Goal: Task Accomplishment & Management: Complete application form

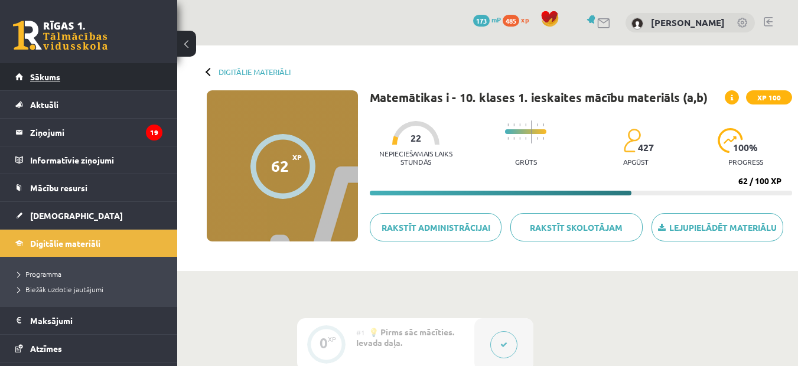
click at [45, 81] on span "Sākums" at bounding box center [45, 76] width 30 height 11
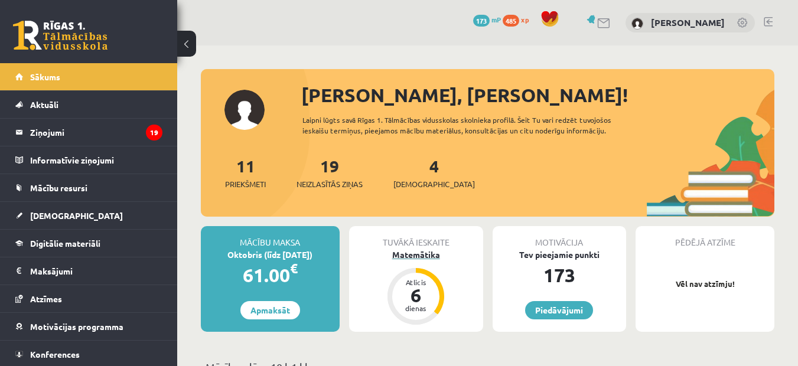
click at [425, 255] on div "Matemātika" at bounding box center [416, 255] width 134 height 12
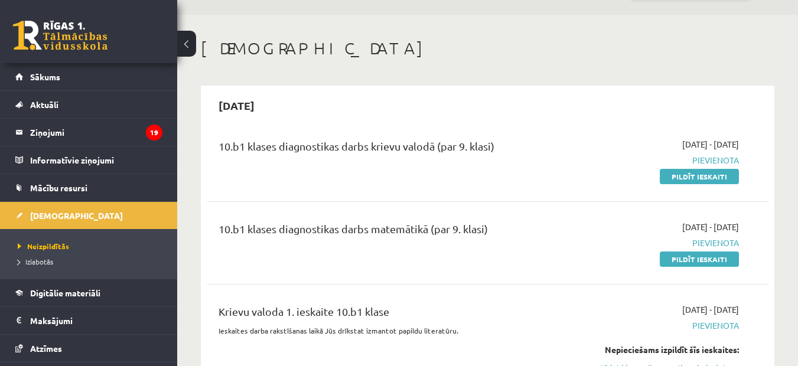
scroll to position [59, 0]
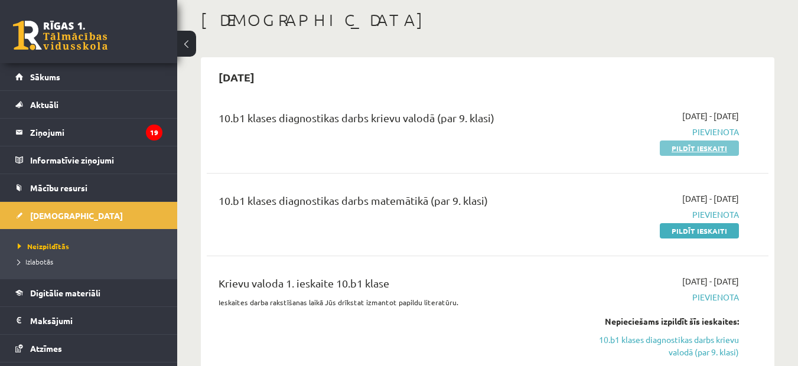
click at [712, 148] on link "Pildīt ieskaiti" at bounding box center [699, 148] width 79 height 15
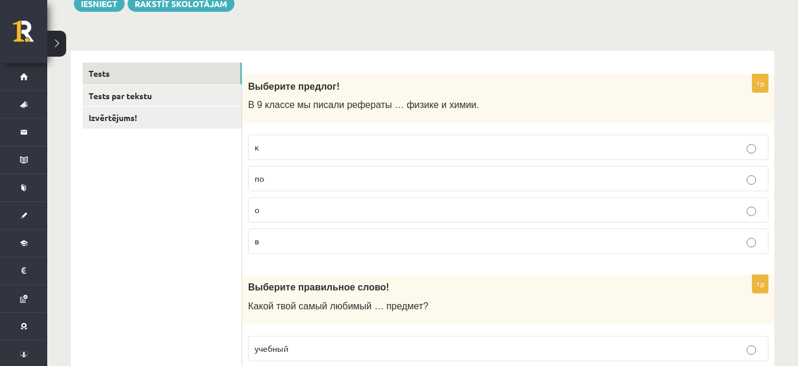
scroll to position [177, 0]
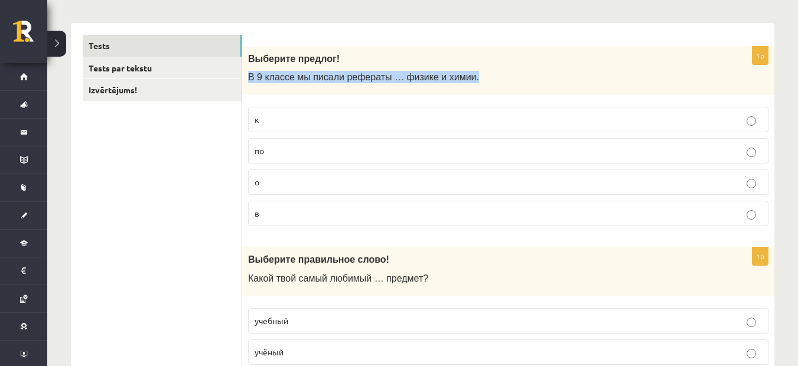
drag, startPoint x: 259, startPoint y: 83, endPoint x: 473, endPoint y: 77, distance: 213.9
click at [473, 77] on p "В 9 классе мы писали рефераты … физике и химии." at bounding box center [478, 77] width 461 height 12
copy span "В 9 классе мы писали рефераты … физике и химии."
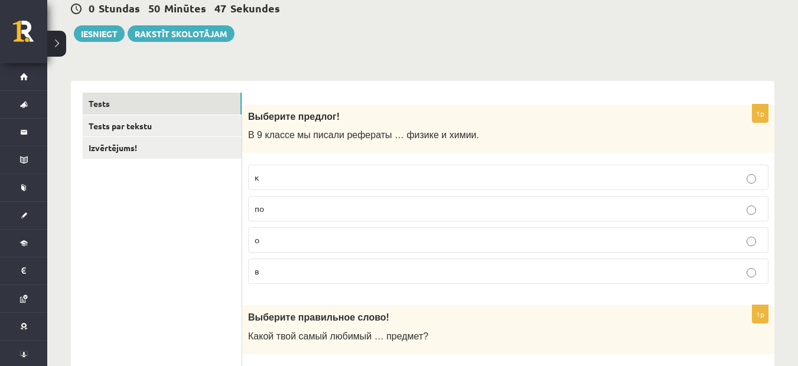
scroll to position [0, 0]
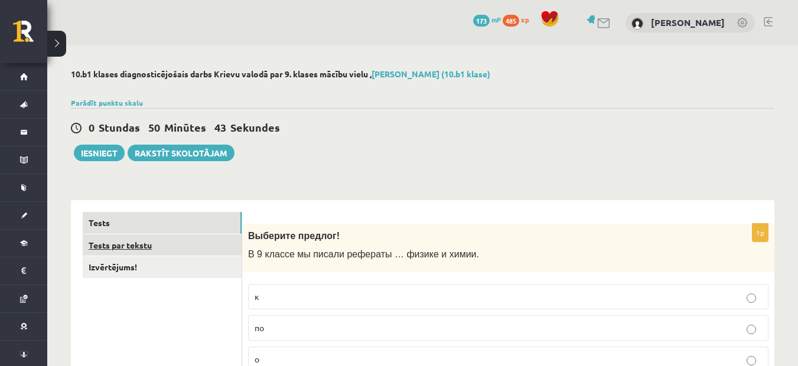
click at [125, 247] on link "Tests par tekstu" at bounding box center [162, 246] width 159 height 22
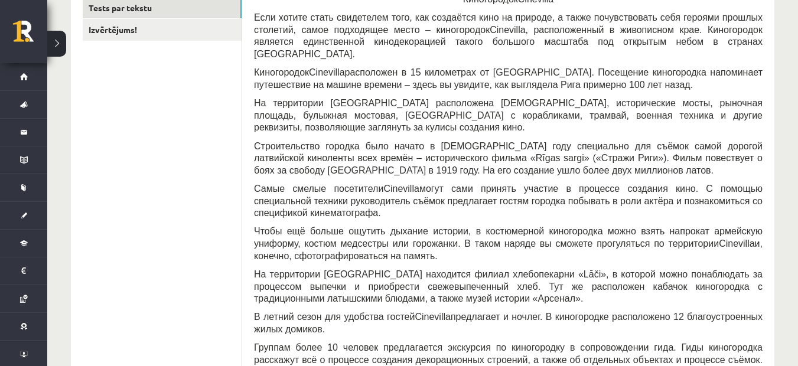
scroll to position [31, 0]
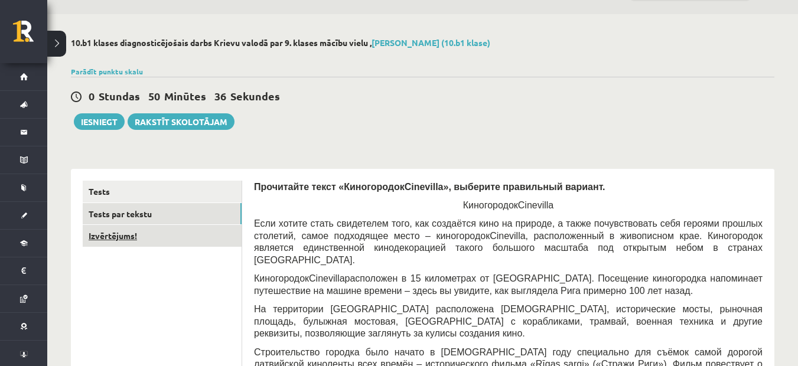
click at [163, 230] on link "Izvērtējums!" at bounding box center [162, 236] width 159 height 22
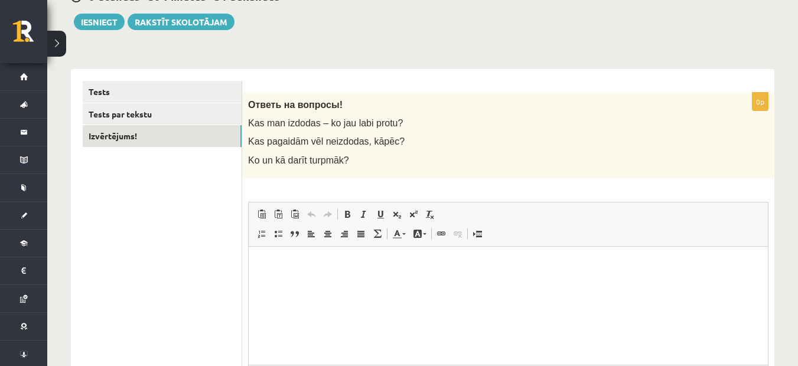
scroll to position [0, 0]
click at [285, 263] on p "Bagātinātā teksta redaktors, wiswyg-editor-user-answer-47433779502820" at bounding box center [509, 264] width 496 height 12
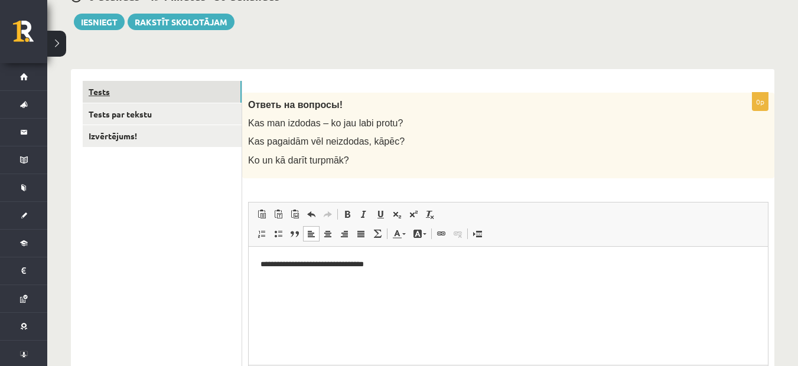
click at [105, 93] on link "Tests" at bounding box center [162, 92] width 159 height 22
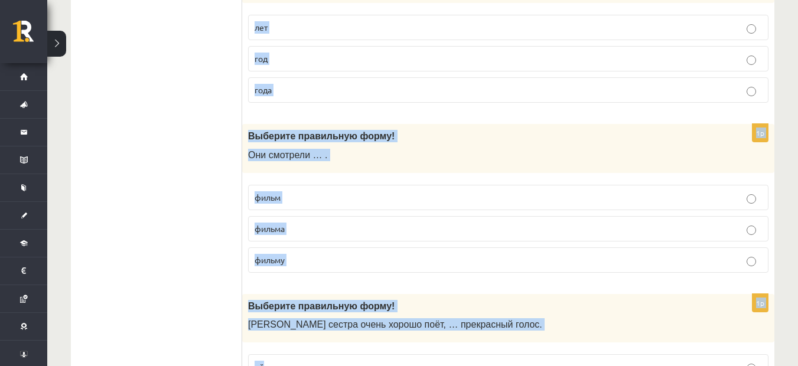
scroll to position [3605, 0]
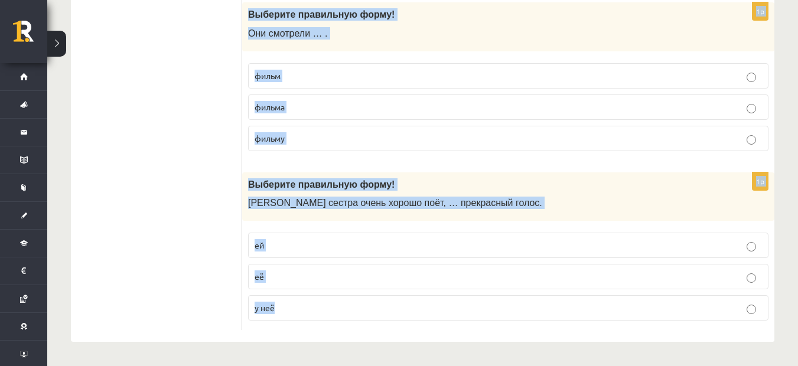
drag, startPoint x: 248, startPoint y: 105, endPoint x: 349, endPoint y: 341, distance: 257.2
copy form "Выберите предлог! В 9 классе мы писали рефераты … физике и химии. к по о в 1p В…"
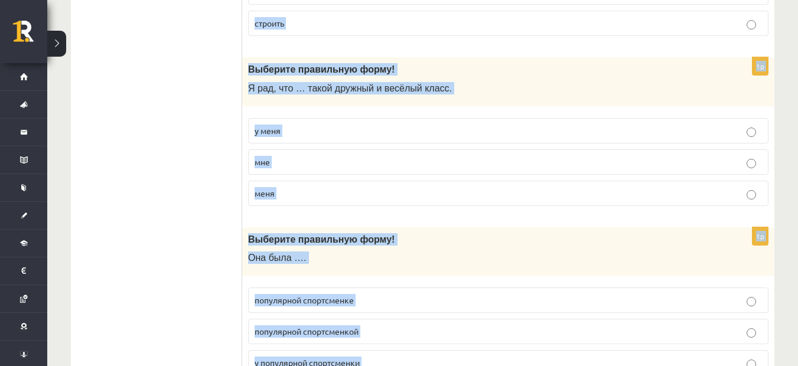
scroll to position [2483, 0]
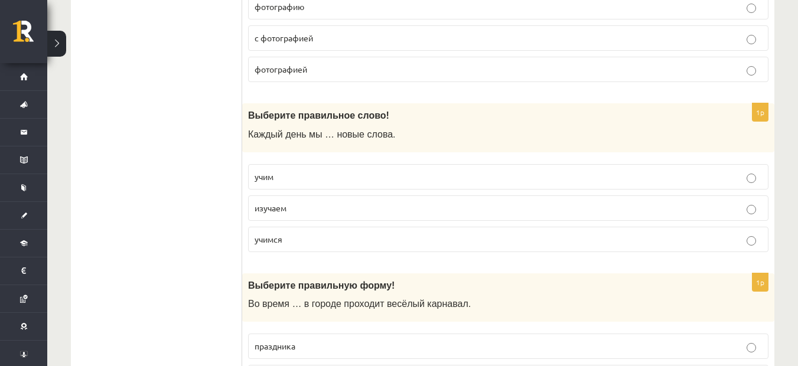
click at [151, 119] on ul "Tests Tests par tekstu Izvērtējums!" at bounding box center [162, 299] width 159 height 3723
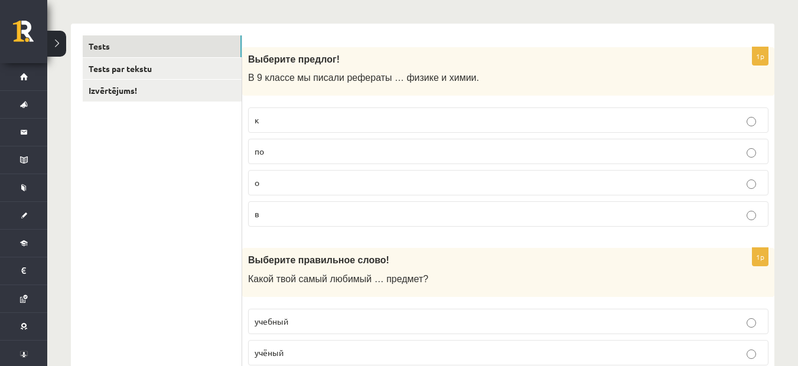
scroll to position [177, 0]
click at [302, 156] on p "по" at bounding box center [508, 151] width 507 height 12
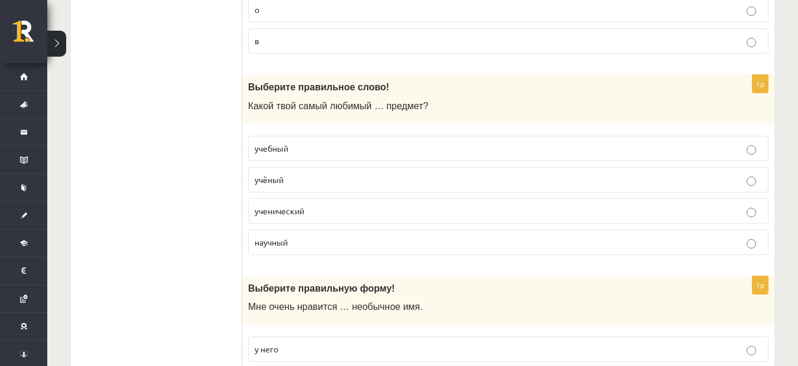
scroll to position [354, 0]
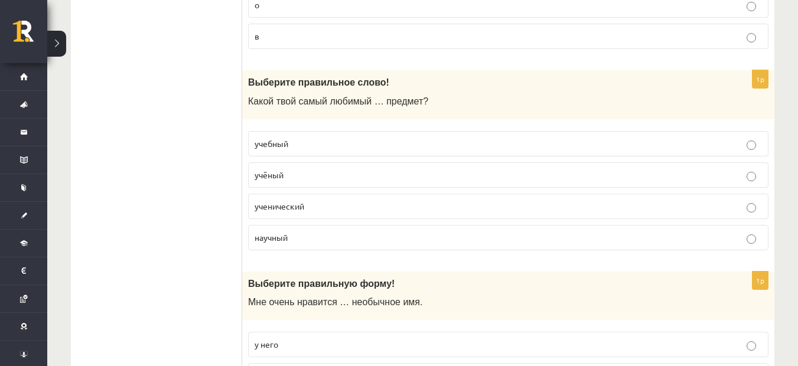
click at [274, 148] on span "учебный" at bounding box center [272, 143] width 34 height 11
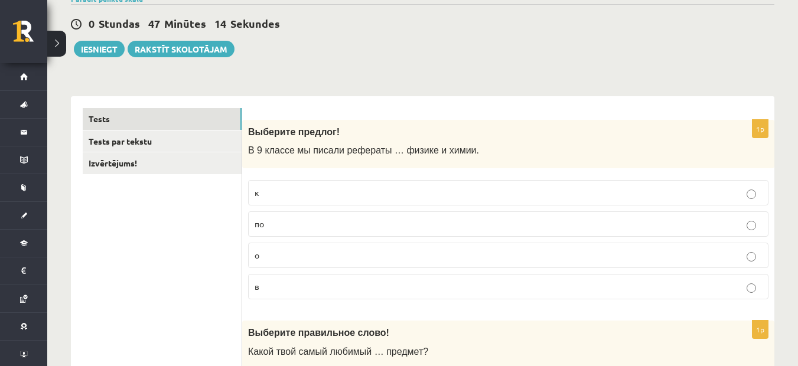
scroll to position [0, 0]
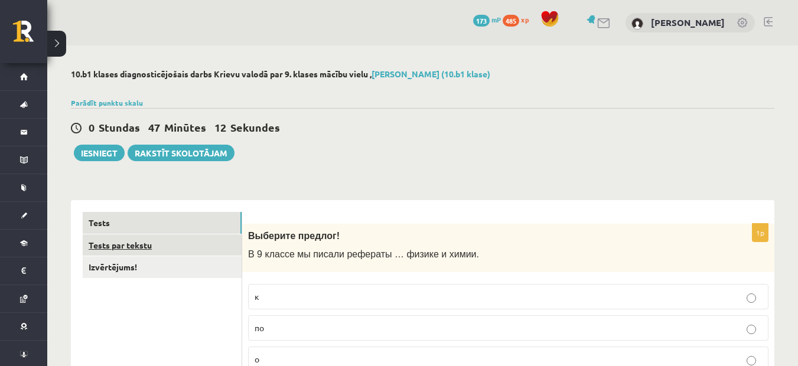
click at [132, 249] on link "Tests par tekstu" at bounding box center [162, 246] width 159 height 22
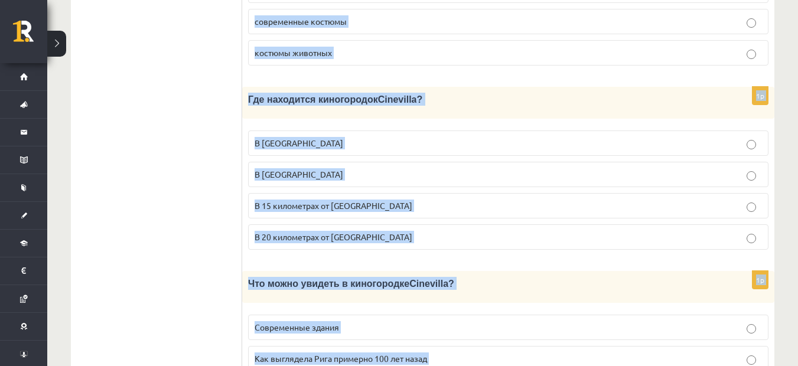
scroll to position [1745, 0]
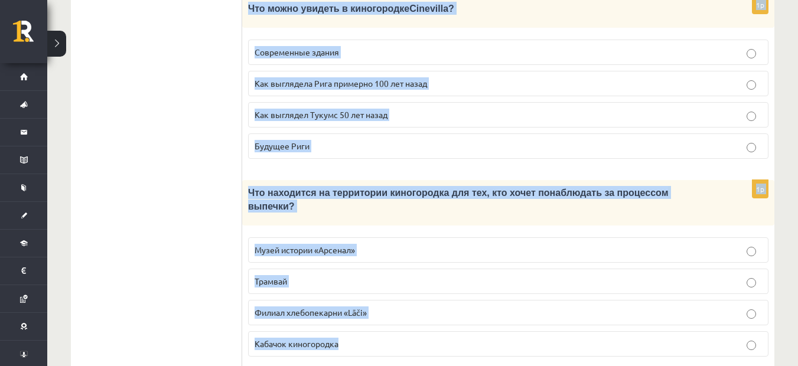
drag, startPoint x: 254, startPoint y: 161, endPoint x: 420, endPoint y: 328, distance: 236.0
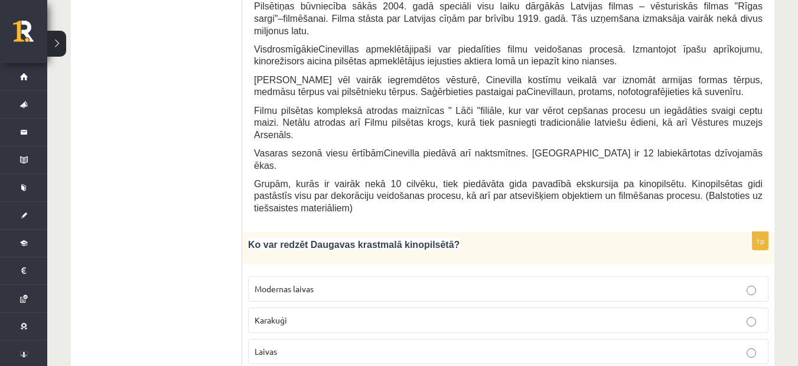
scroll to position [414, 0]
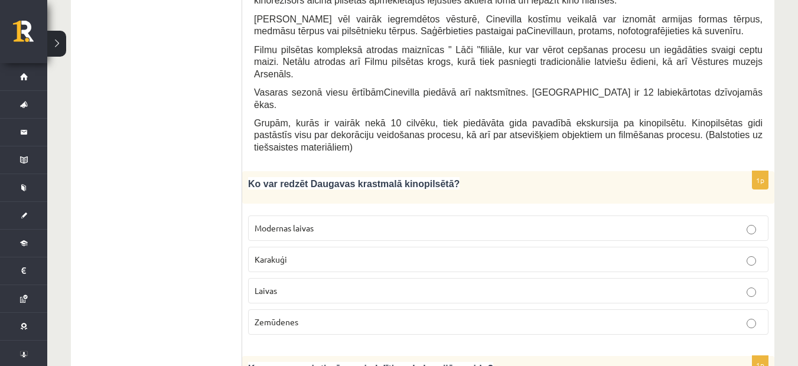
click at [536, 177] on p "Ko var redzēt Daugavas krastmalā kinopilsētā?" at bounding box center [478, 183] width 461 height 13
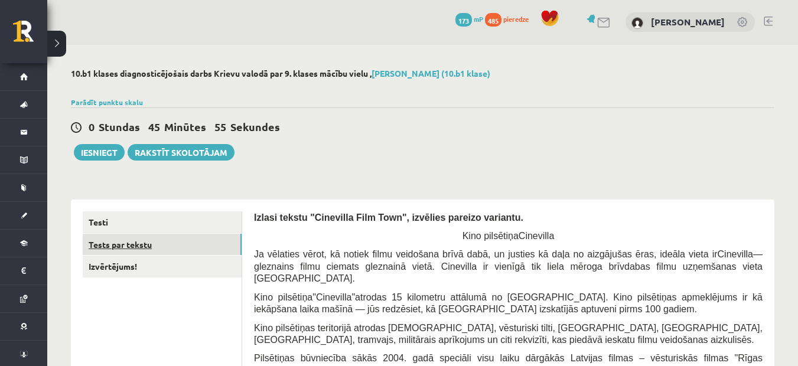
scroll to position [0, 0]
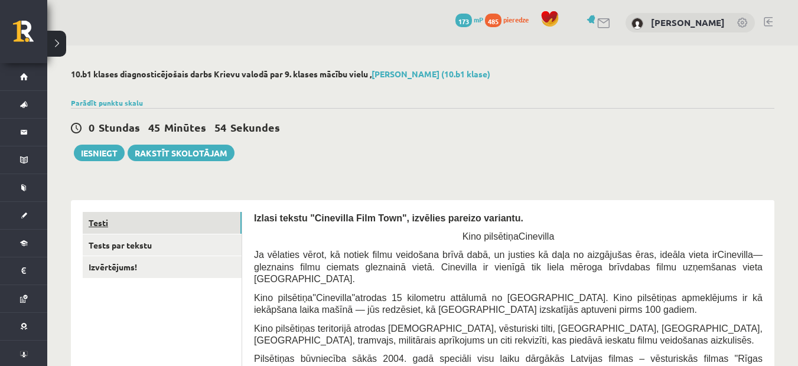
click at [121, 222] on link "Testi" at bounding box center [162, 223] width 159 height 22
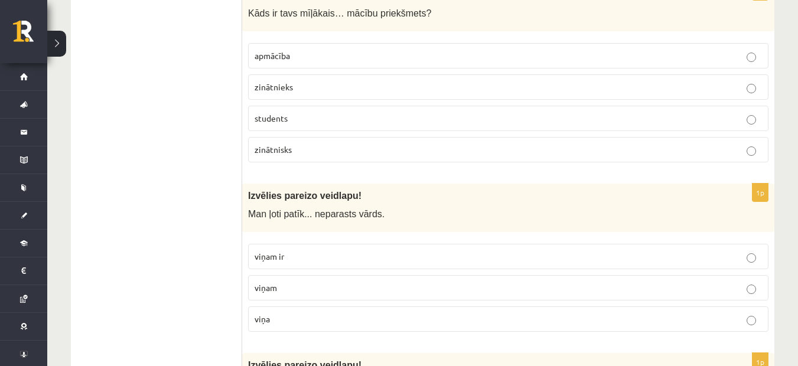
scroll to position [532, 0]
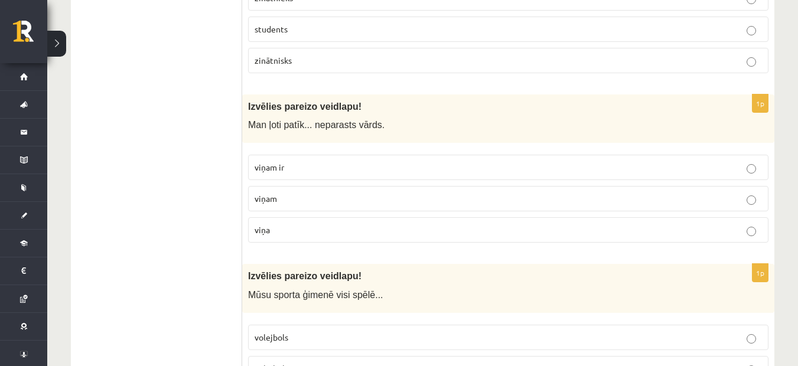
click at [335, 231] on p "viņa" at bounding box center [508, 230] width 507 height 12
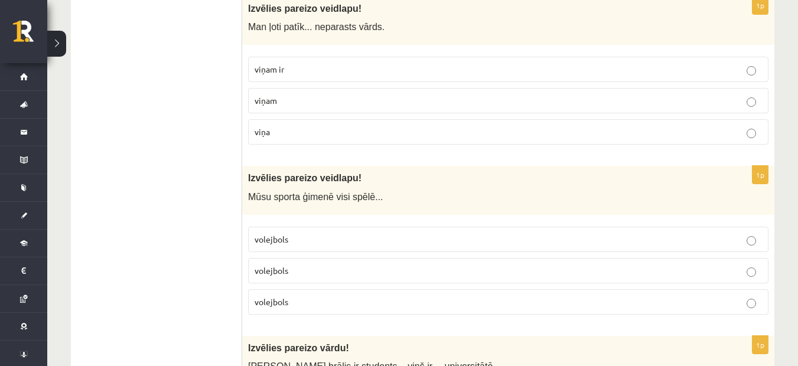
scroll to position [650, 0]
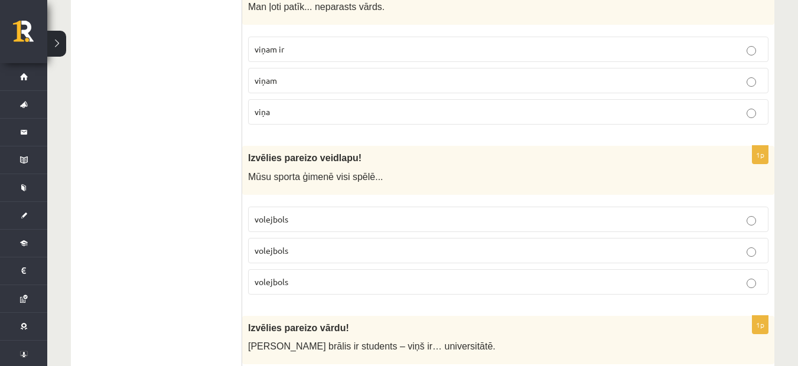
click at [297, 221] on p "volejbols" at bounding box center [508, 219] width 507 height 12
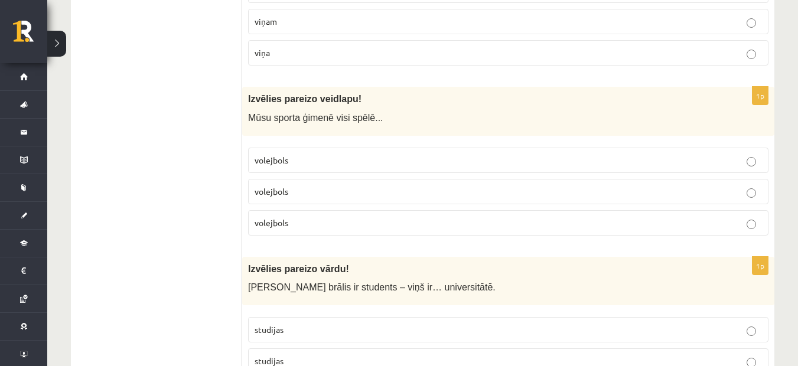
scroll to position [827, 0]
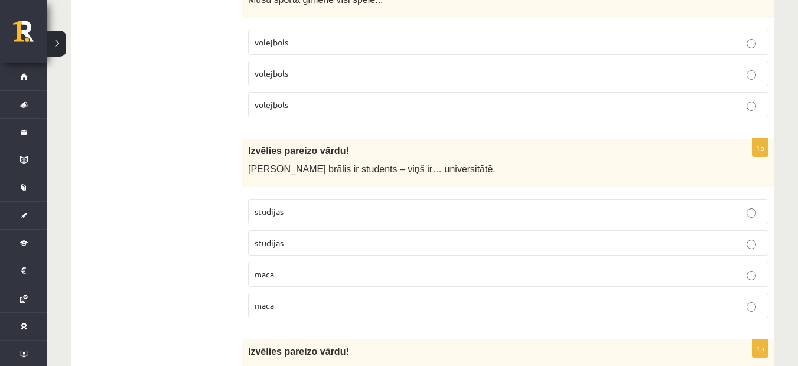
click at [271, 240] on font "studijas" at bounding box center [269, 242] width 29 height 11
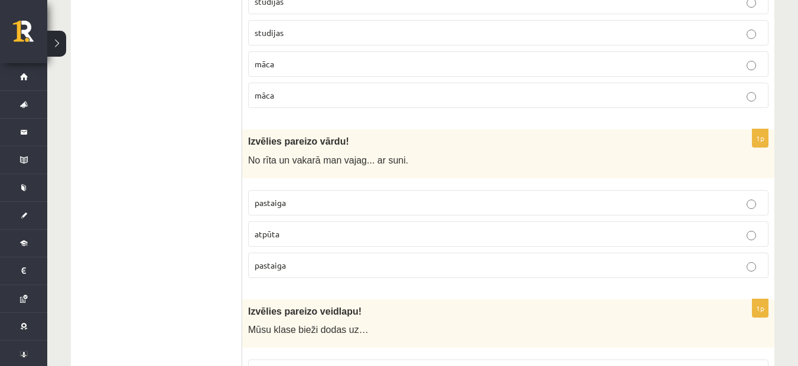
scroll to position [1063, 0]
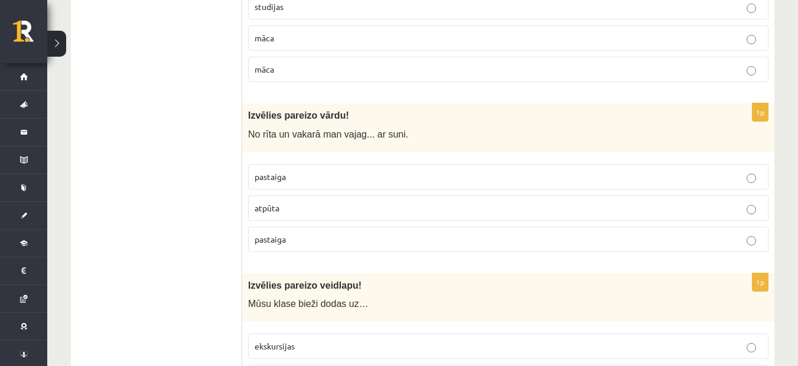
click at [279, 178] on font "pastaiga" at bounding box center [270, 176] width 31 height 11
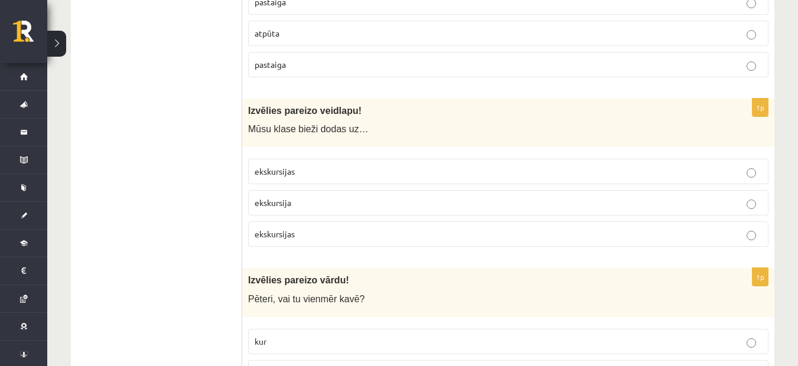
scroll to position [1300, 0]
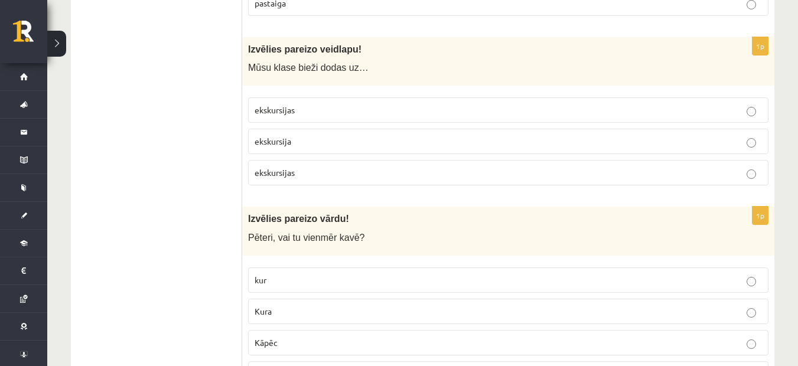
click at [276, 173] on font "ekskursijas" at bounding box center [275, 172] width 40 height 11
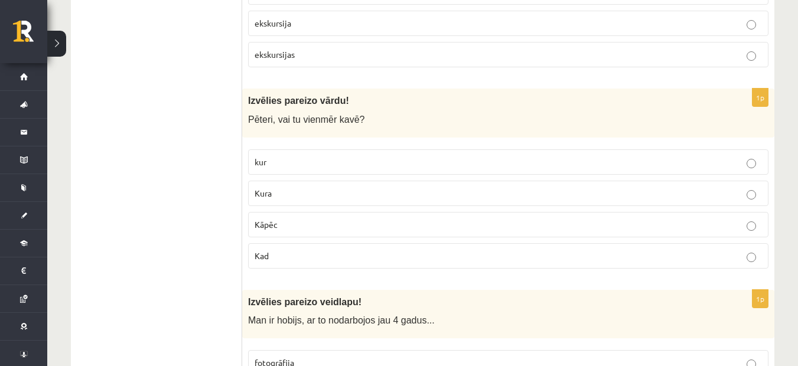
scroll to position [1359, 0]
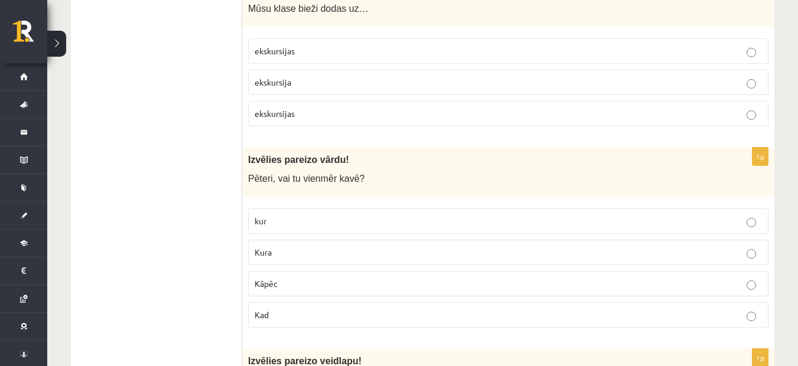
click at [272, 80] on font "ekskursija" at bounding box center [273, 82] width 37 height 11
click at [281, 47] on font "ekskursijas" at bounding box center [275, 50] width 40 height 11
click at [302, 85] on p "ekskursija" at bounding box center [508, 82] width 507 height 12
click at [284, 50] on font "ekskursijas" at bounding box center [275, 50] width 40 height 11
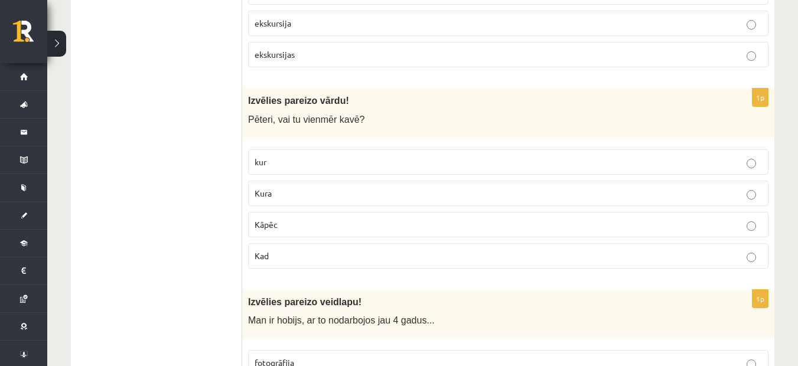
click at [287, 57] on font "ekskursijas" at bounding box center [275, 54] width 40 height 11
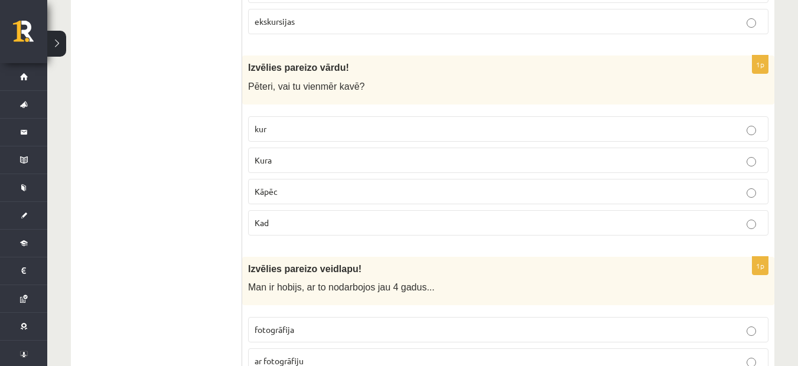
scroll to position [1477, 0]
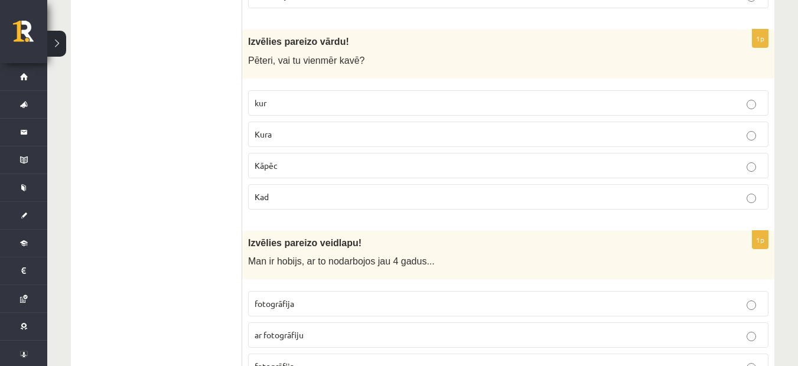
click at [268, 196] on font "Kad" at bounding box center [262, 196] width 14 height 11
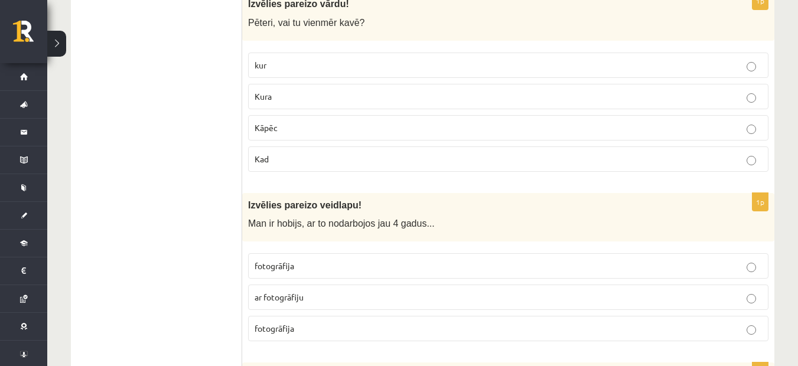
scroll to position [1654, 0]
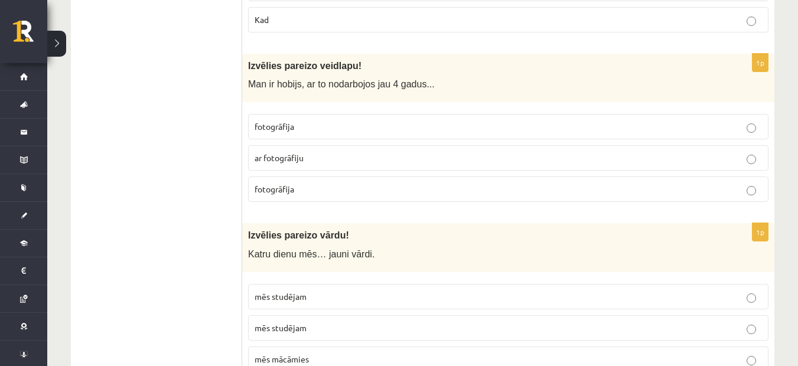
click at [291, 131] on font "fotogrāfija" at bounding box center [275, 126] width 40 height 11
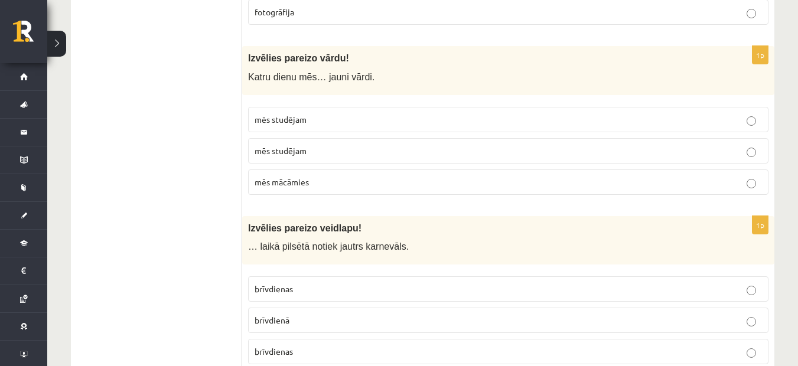
click at [334, 181] on p "mēs mācāmies" at bounding box center [508, 182] width 507 height 12
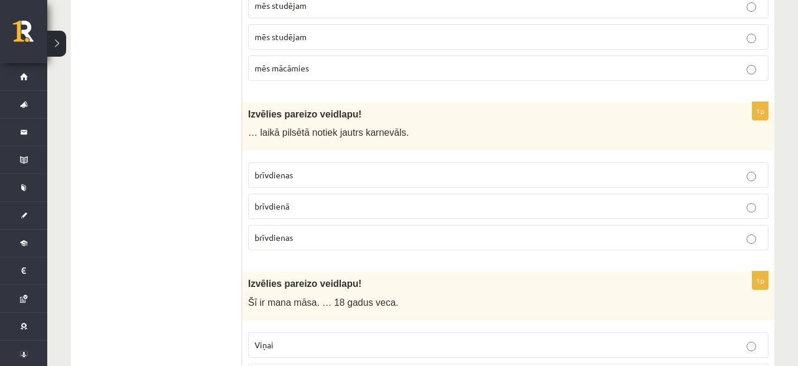
scroll to position [2009, 0]
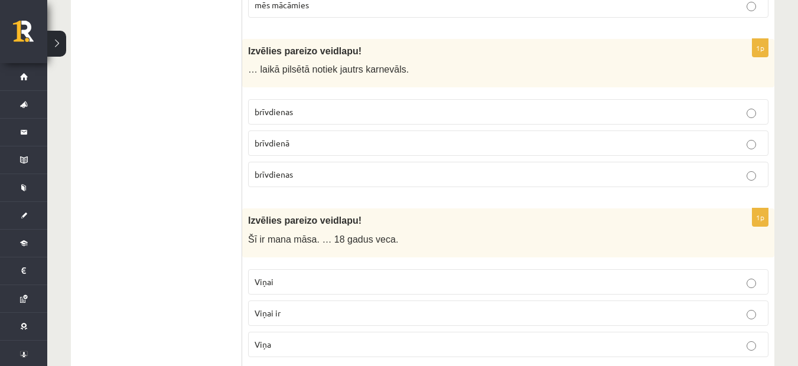
click at [296, 110] on p "brīvdienas" at bounding box center [508, 112] width 507 height 12
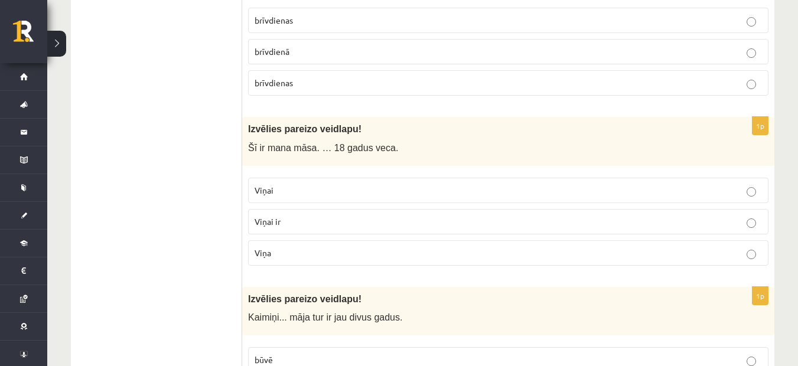
scroll to position [2186, 0]
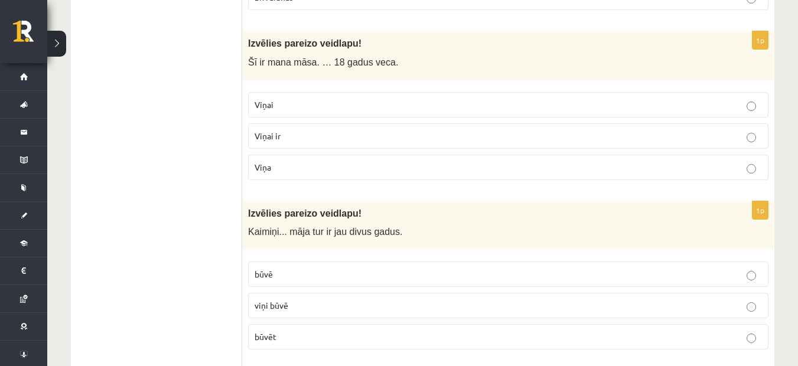
click at [291, 139] on p "Viņai ir" at bounding box center [508, 136] width 507 height 12
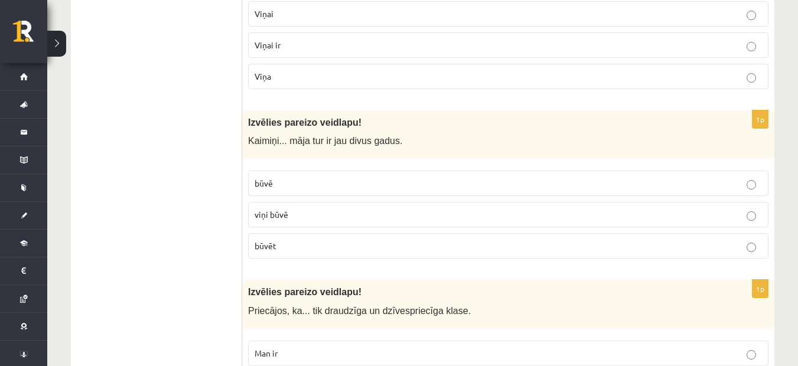
scroll to position [2304, 0]
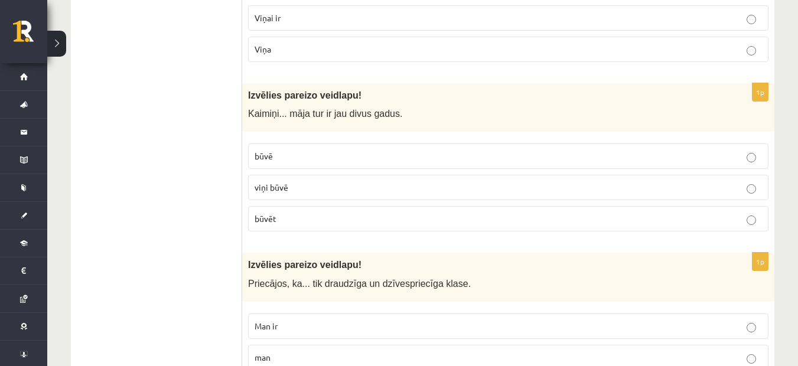
click at [281, 159] on p "būvē" at bounding box center [508, 156] width 507 height 12
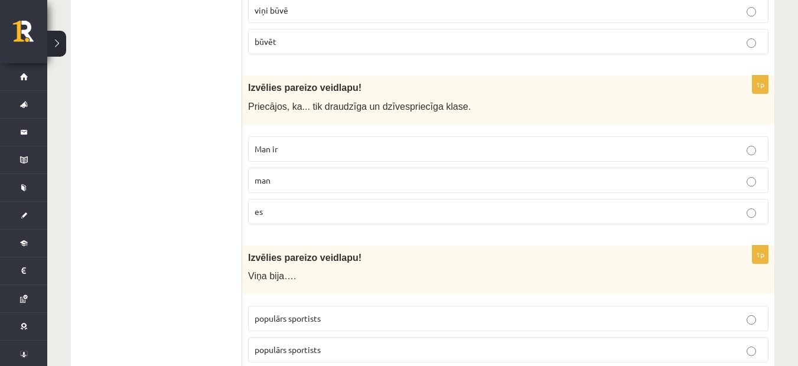
click at [300, 149] on p "Man ir" at bounding box center [508, 149] width 507 height 12
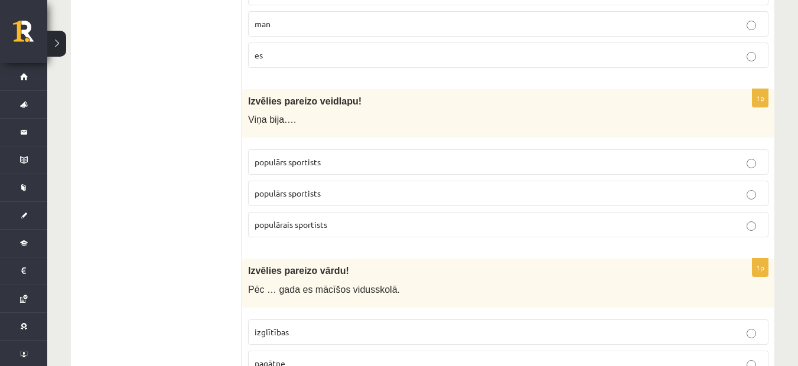
scroll to position [2658, 0]
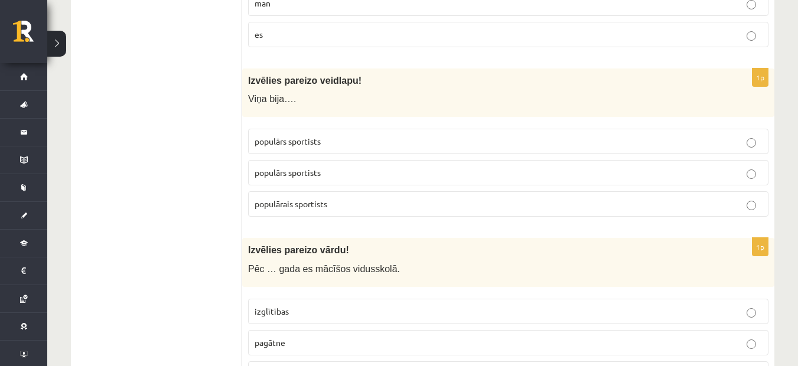
click at [318, 205] on font "populārais sportists" at bounding box center [291, 203] width 73 height 11
click at [310, 174] on font "populārs sportists" at bounding box center [288, 172] width 66 height 11
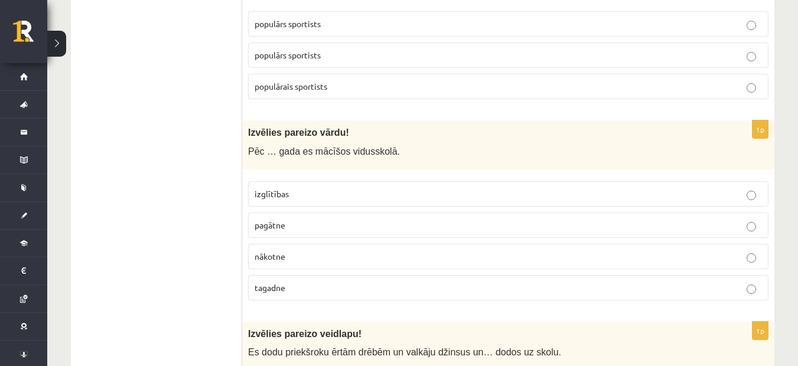
scroll to position [2776, 0]
click at [297, 192] on p "izglītības" at bounding box center [508, 193] width 507 height 12
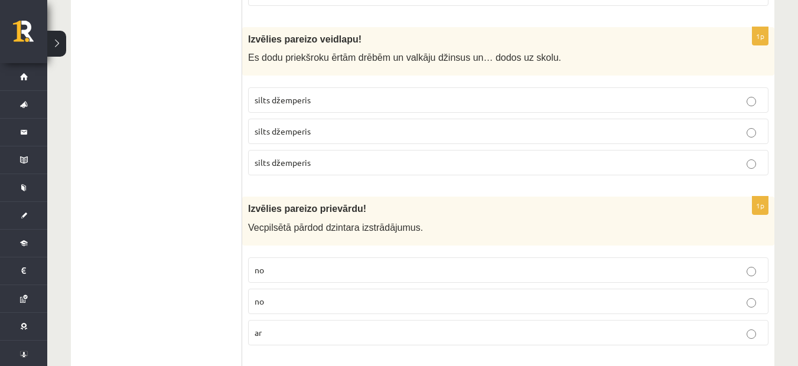
scroll to position [3072, 0]
click at [307, 129] on font "silts džemperis" at bounding box center [283, 130] width 56 height 11
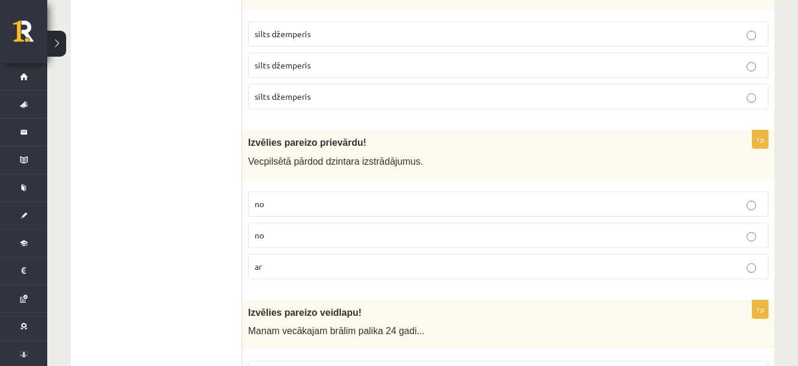
scroll to position [3190, 0]
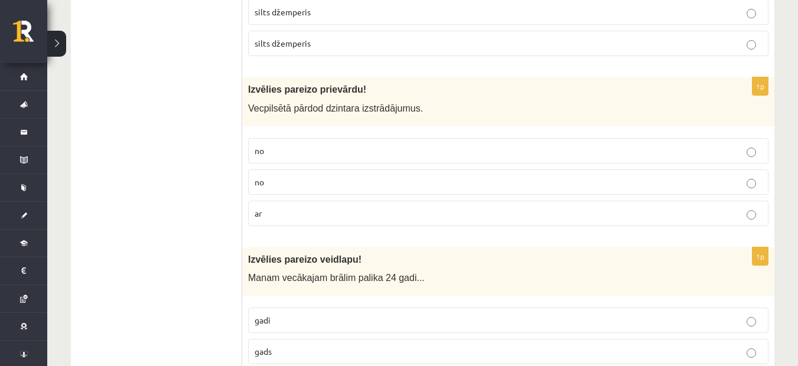
click at [315, 152] on p "no" at bounding box center [508, 151] width 507 height 12
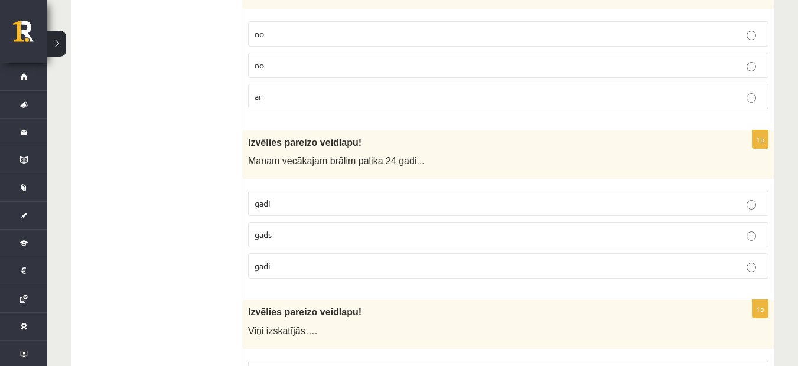
scroll to position [3367, 0]
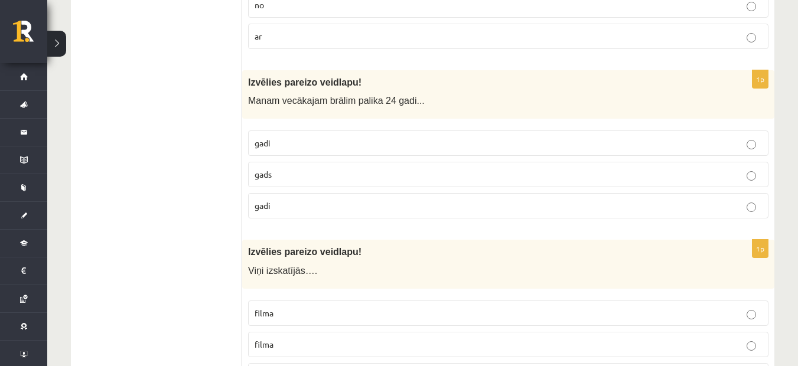
click at [287, 142] on p "gadi" at bounding box center [508, 143] width 507 height 12
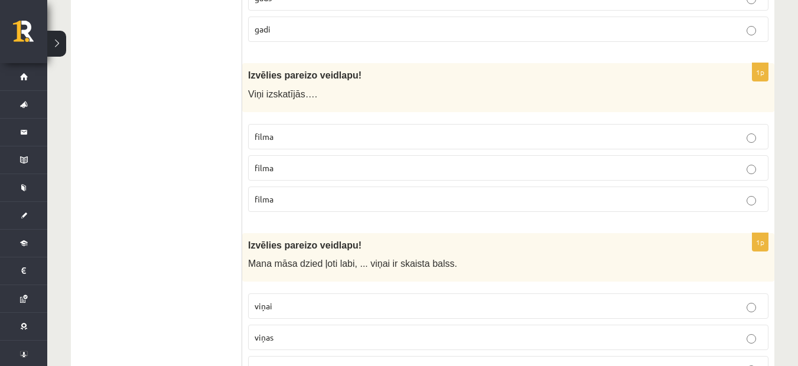
scroll to position [3544, 0]
click at [278, 135] on p "filma" at bounding box center [508, 136] width 507 height 12
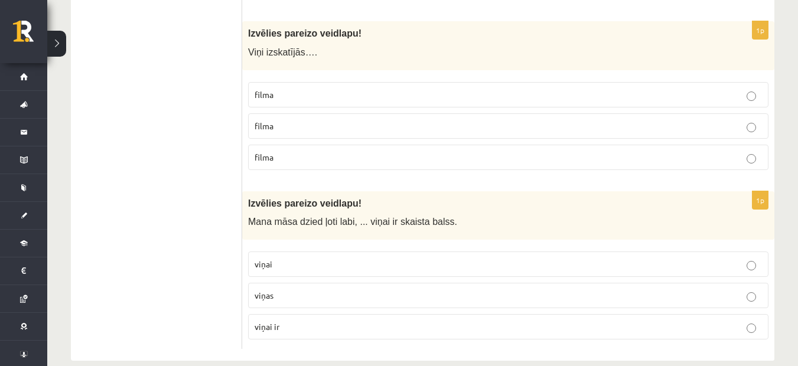
scroll to position [3605, 0]
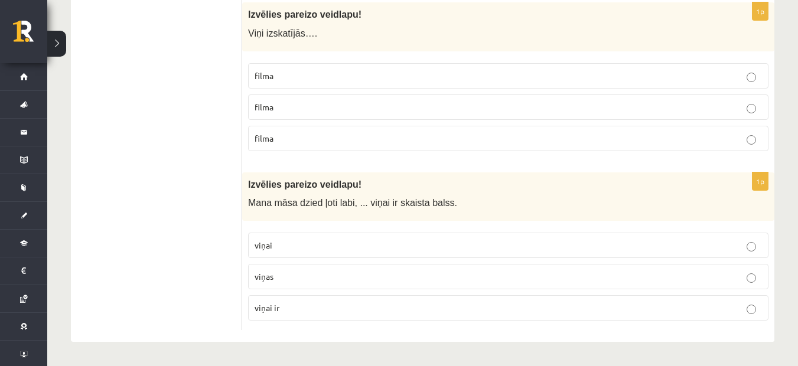
click at [304, 311] on p "viņai ir" at bounding box center [508, 308] width 507 height 12
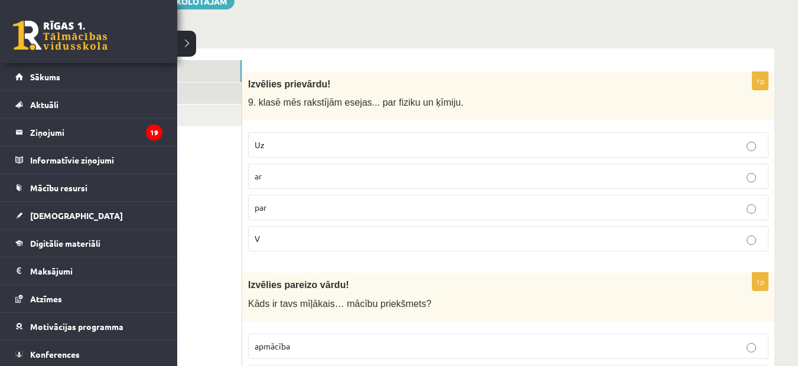
scroll to position [120, 0]
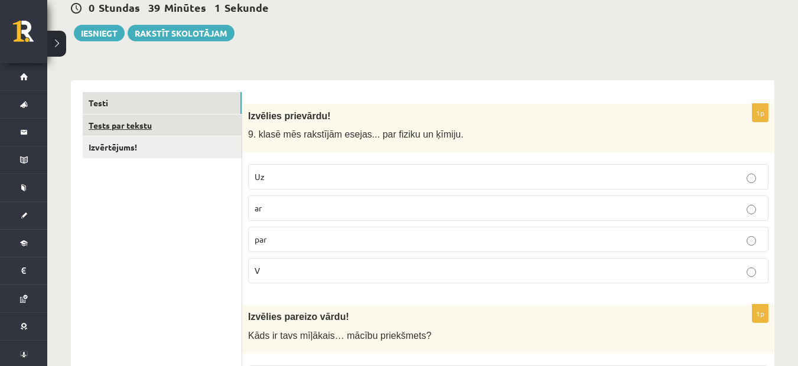
click at [204, 131] on link "Tests par tekstu" at bounding box center [162, 126] width 159 height 22
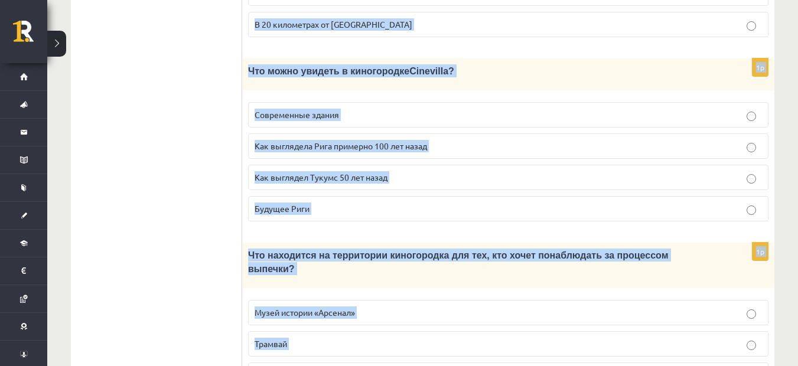
scroll to position [1745, 0]
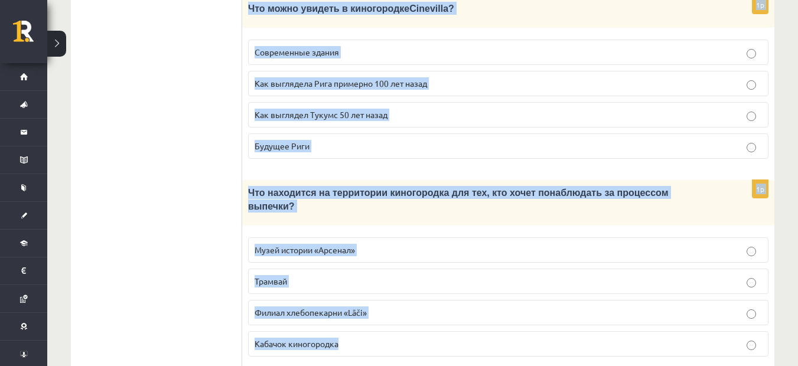
drag, startPoint x: 253, startPoint y: 99, endPoint x: 587, endPoint y: 402, distance: 450.8
copy form "Прочитайте текст «Киногородок Cinevilla », выберите правильный вариант. Киногор…"
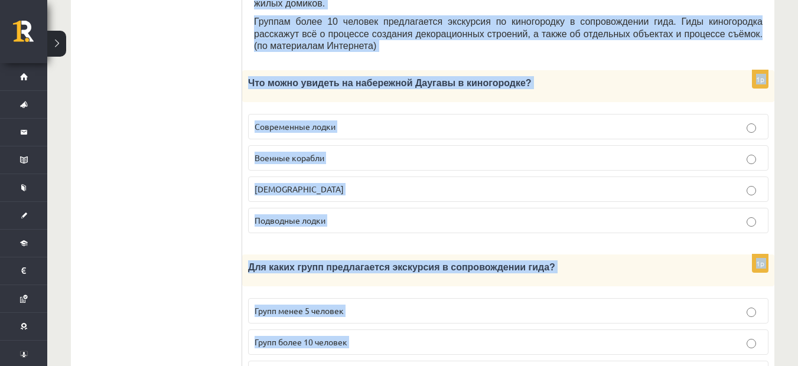
scroll to position [91, 0]
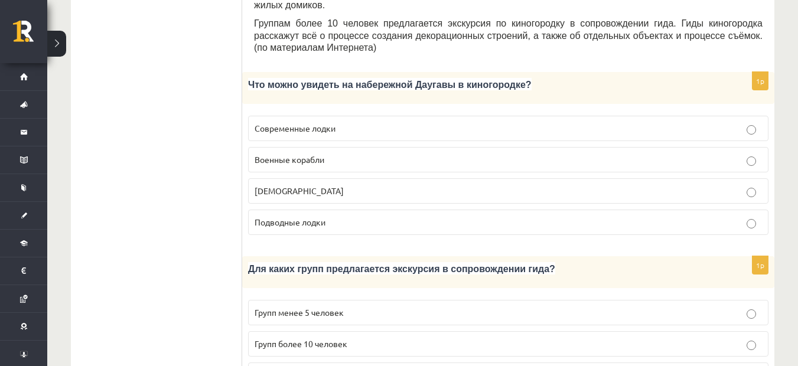
scroll to position [564, 0]
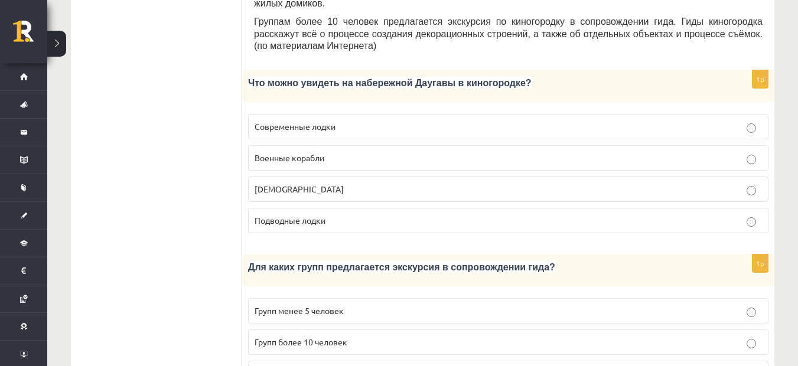
click at [294, 183] on p "Кораблики" at bounding box center [508, 189] width 507 height 12
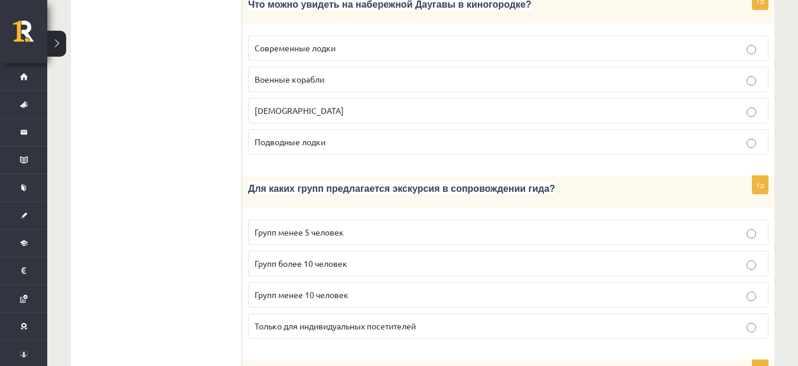
scroll to position [682, 0]
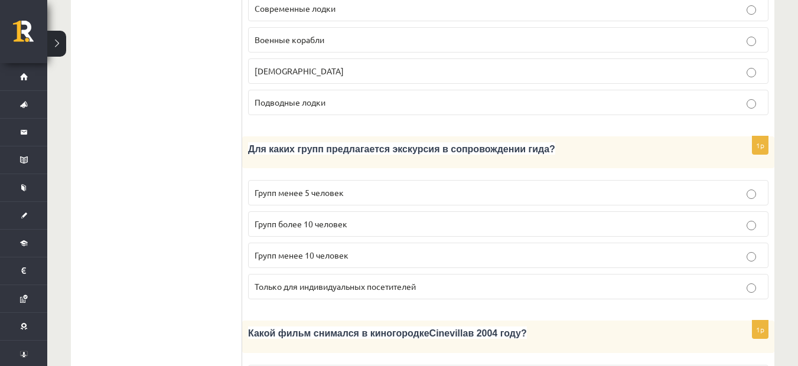
click at [310, 281] on p "Только для индивидуальных посетителей" at bounding box center [508, 287] width 507 height 12
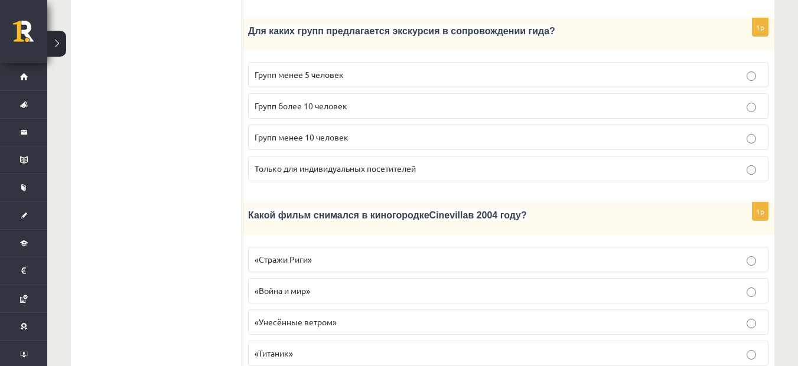
scroll to position [859, 0]
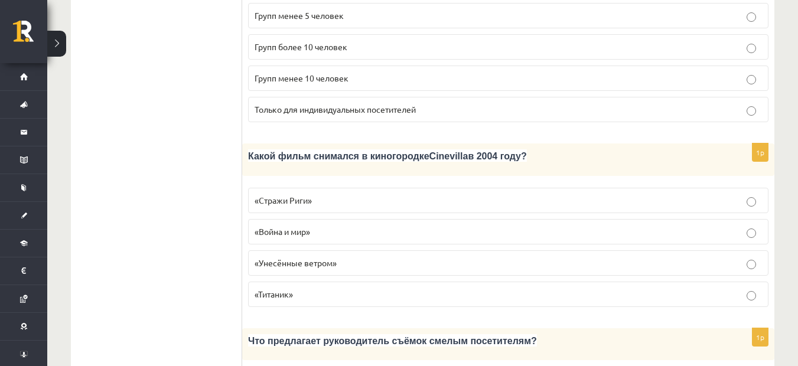
click at [305, 195] on span "«Стражи Риги»" at bounding box center [283, 200] width 57 height 11
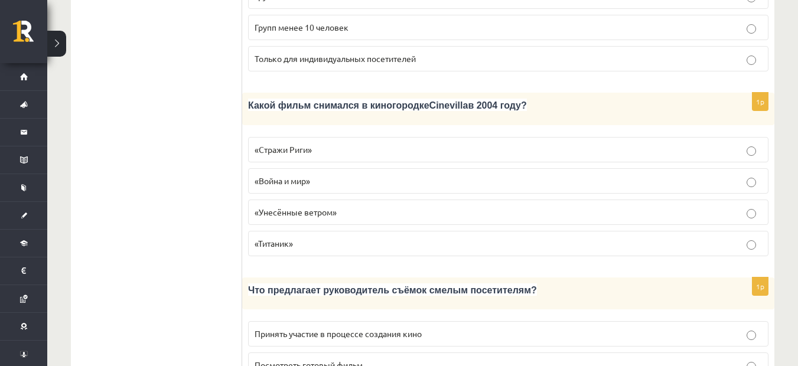
scroll to position [977, 0]
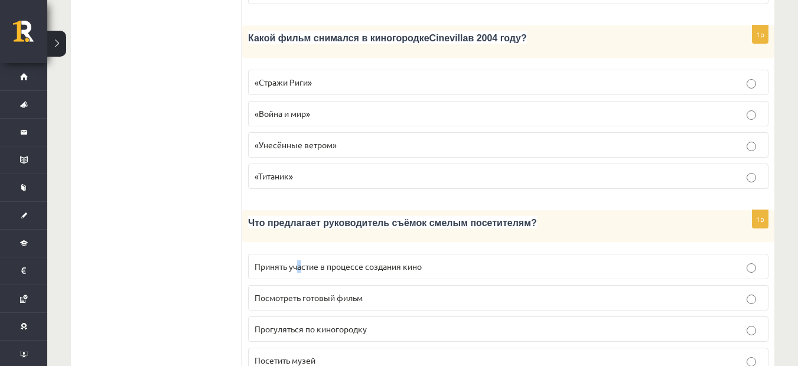
click at [301, 261] on span "Принять участие в процессе создания кино" at bounding box center [338, 266] width 167 height 11
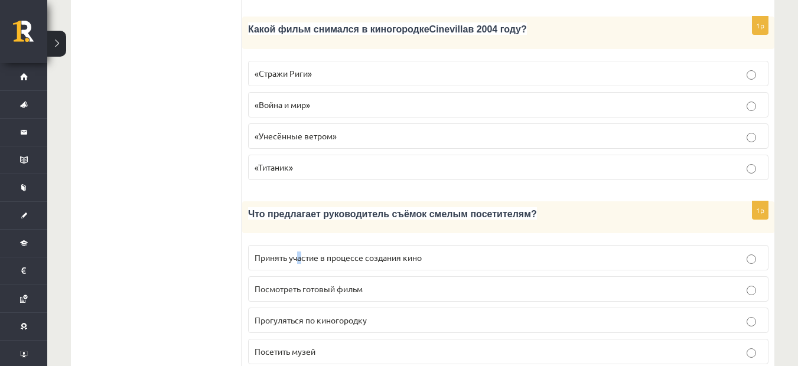
scroll to position [1095, 0]
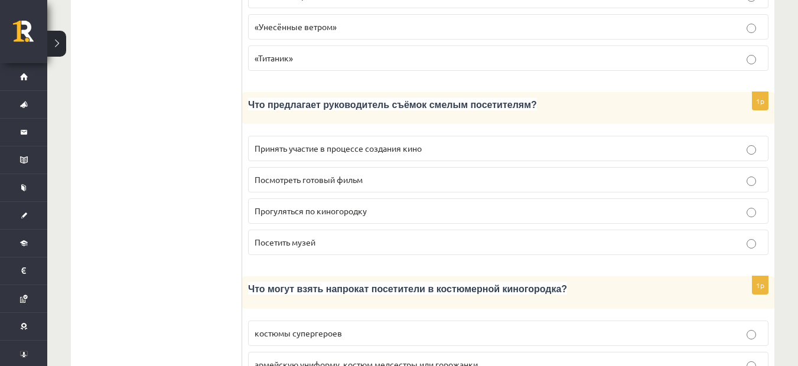
click at [445, 142] on p "Принять участие в процессе создания кино" at bounding box center [508, 148] width 507 height 12
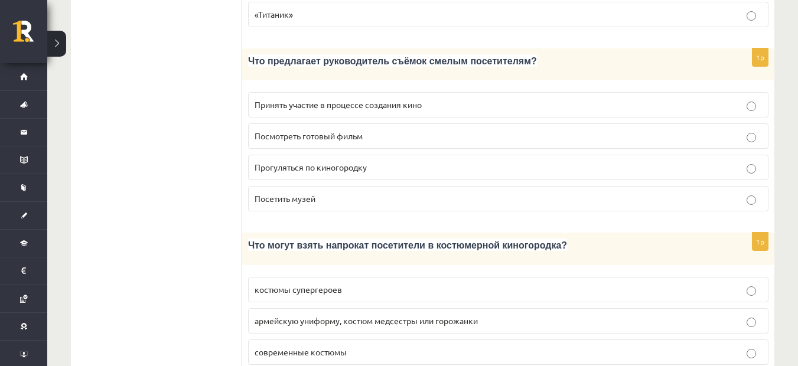
scroll to position [1154, 0]
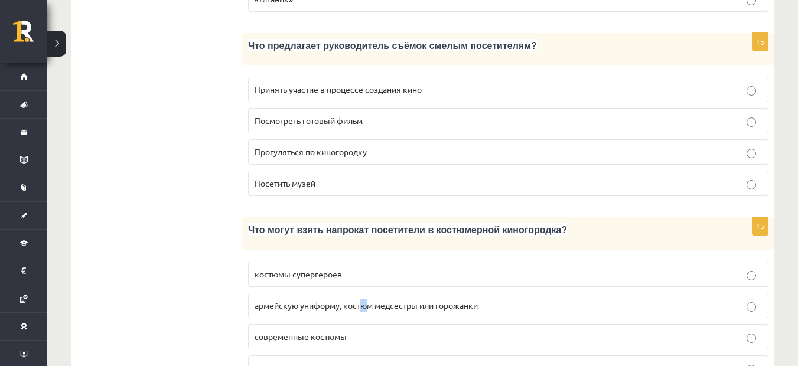
click at [366, 300] on span "армейскую униформу, костюм медсестры или горожанки" at bounding box center [366, 305] width 223 height 11
click at [384, 300] on span "армейскую униформу, костюм медсестры или горожанки" at bounding box center [366, 305] width 223 height 11
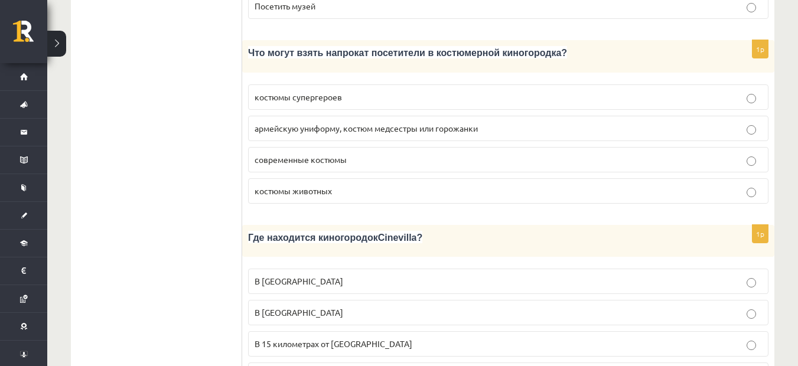
scroll to position [1391, 0]
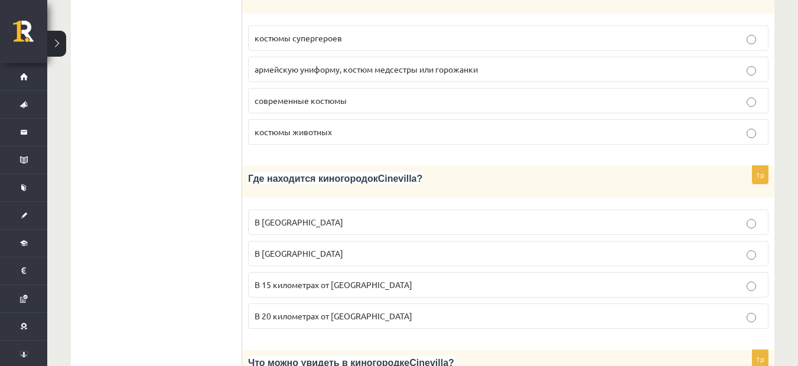
click at [316, 279] on span "В 15 километрах от Тукумса" at bounding box center [334, 284] width 158 height 11
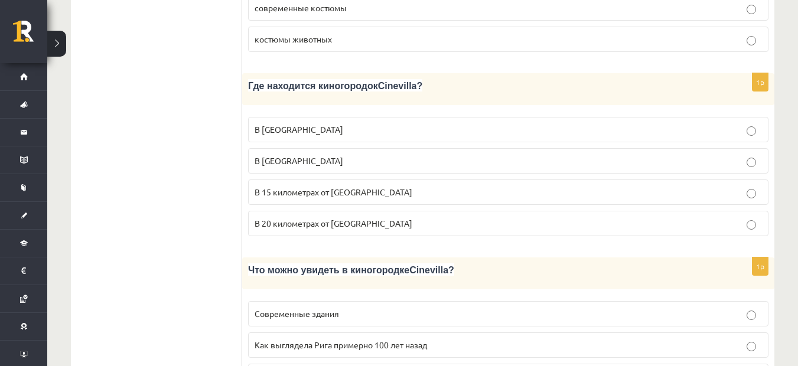
scroll to position [1509, 0]
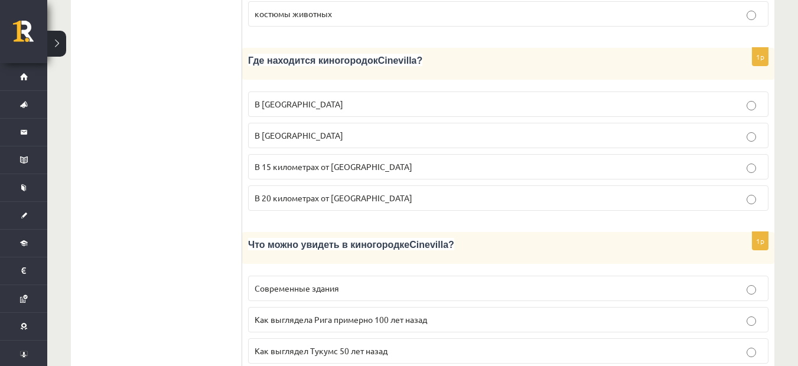
click at [367, 314] on p "Как выглядела Рига примерно 100 лет назад" at bounding box center [508, 320] width 507 height 12
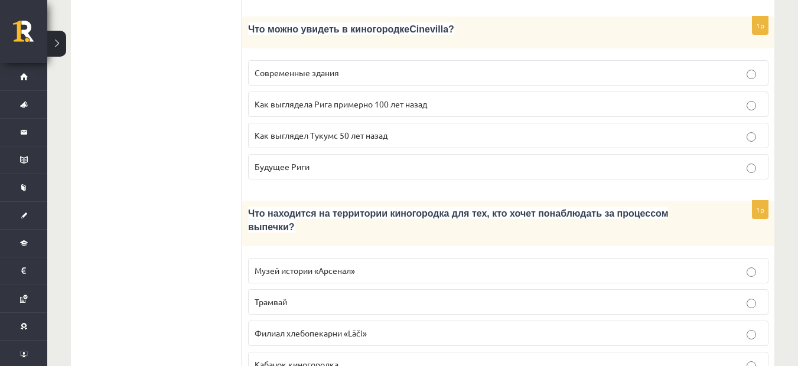
scroll to position [1745, 0]
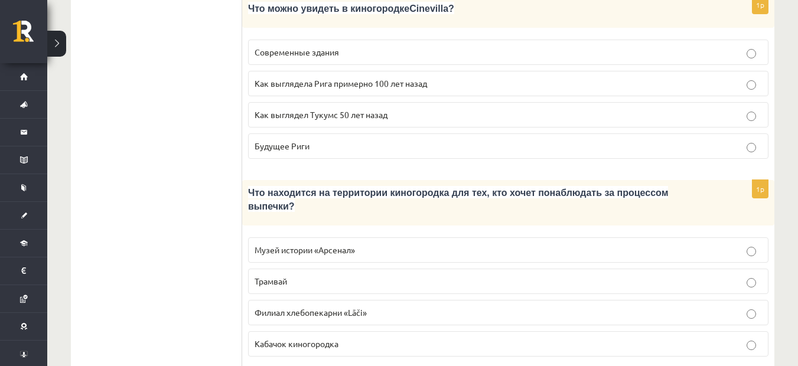
click at [365, 300] on label "Филиал хлебопекарни «Lāči»" at bounding box center [508, 312] width 520 height 25
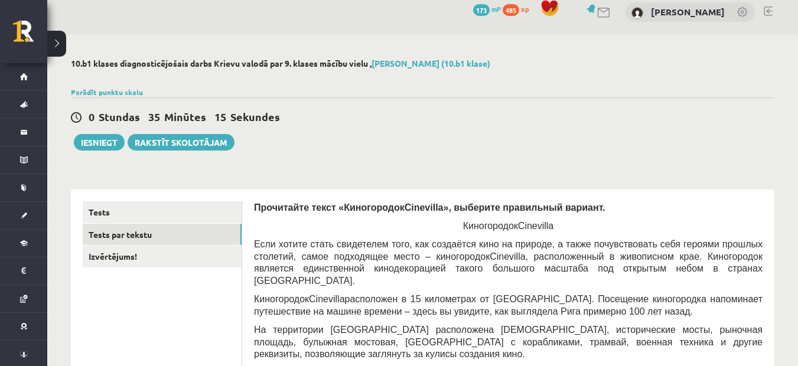
scroll to position [0, 0]
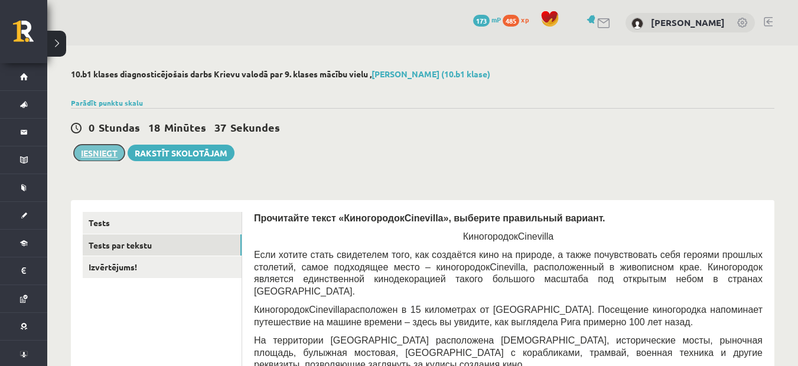
click at [107, 153] on button "Iesniegt" at bounding box center [99, 153] width 51 height 17
